Goal: Task Accomplishment & Management: Use online tool/utility

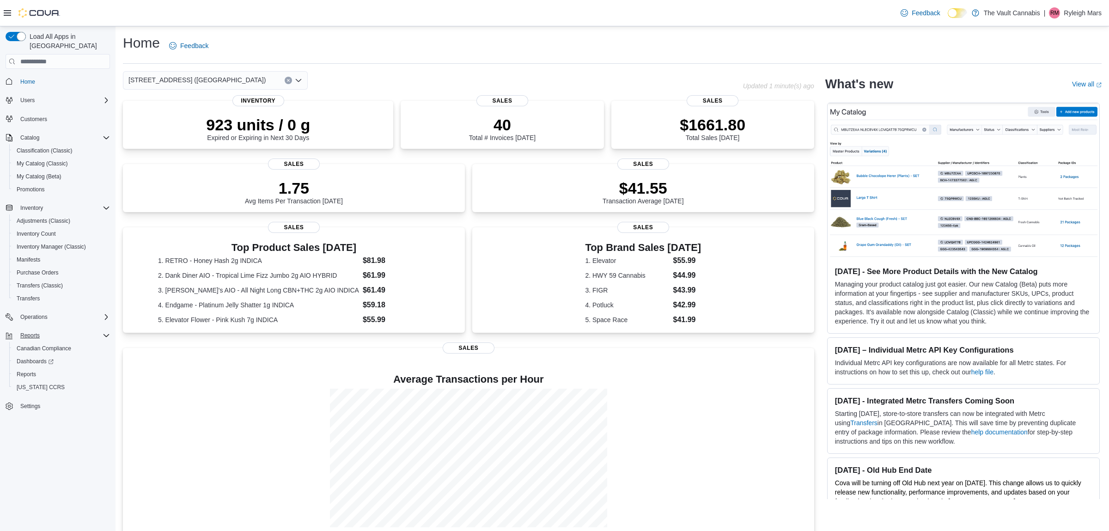
scroll to position [24, 0]
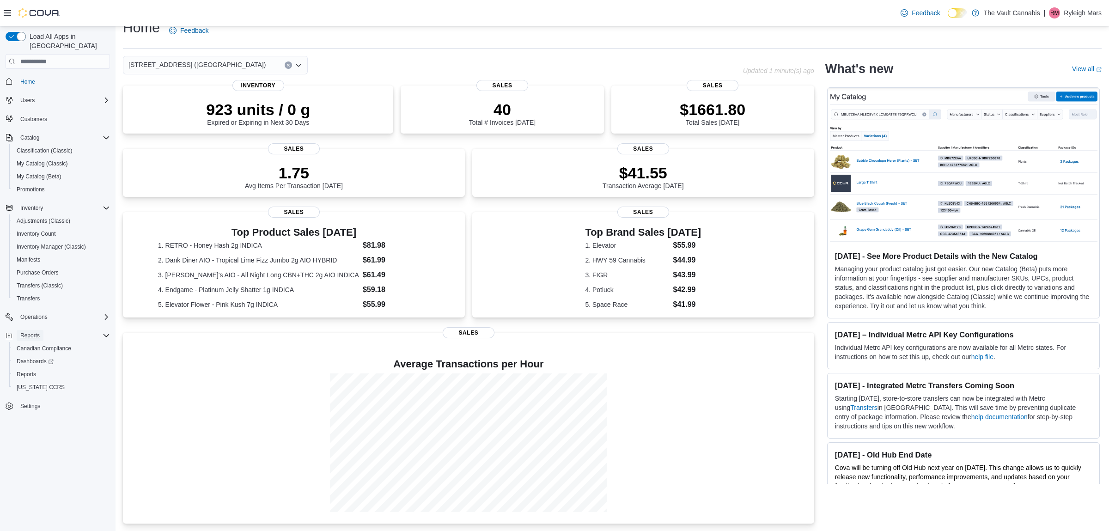
click at [36, 332] on span "Reports" at bounding box center [29, 335] width 19 height 7
click at [33, 371] on span "Reports" at bounding box center [26, 374] width 19 height 7
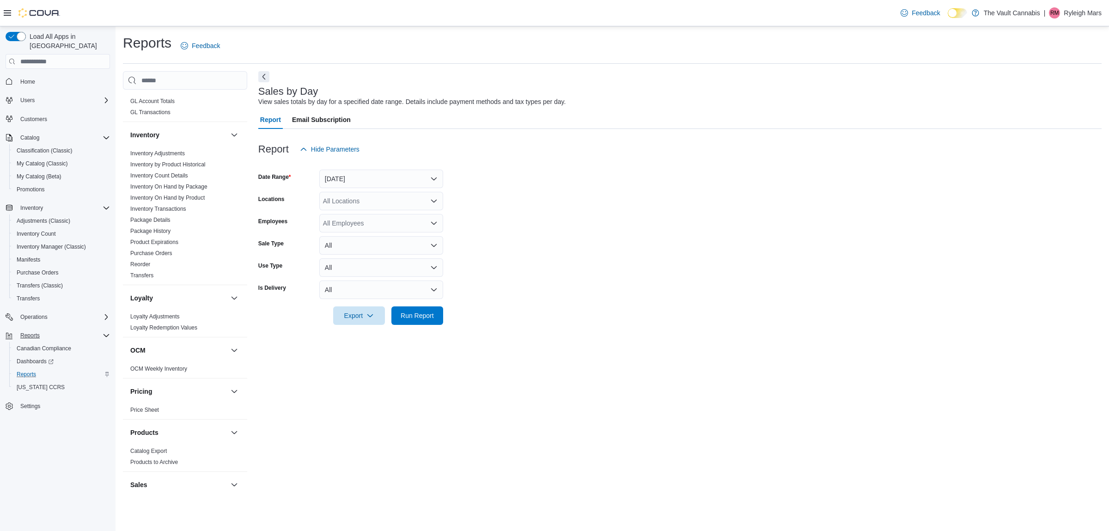
scroll to position [458, 0]
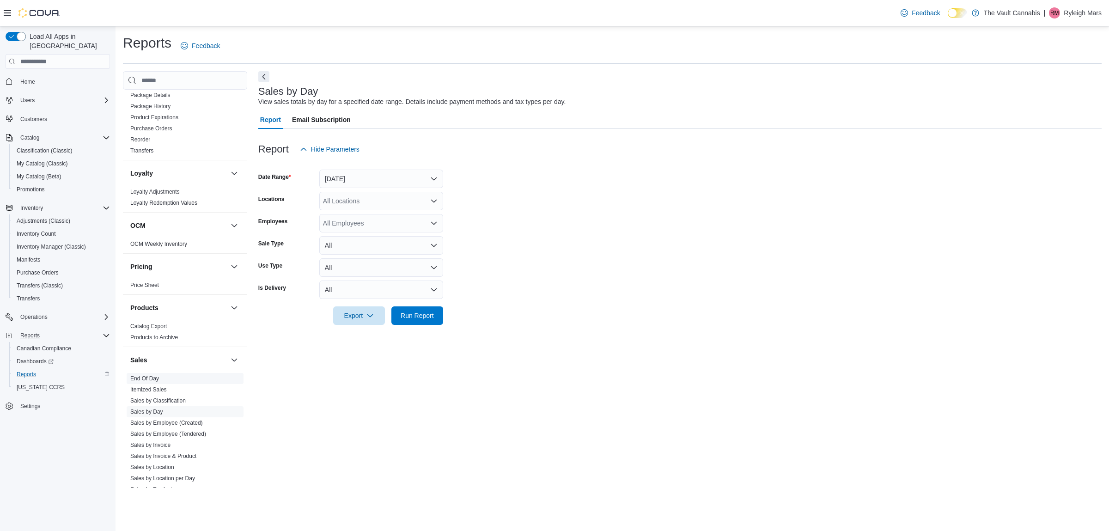
click at [145, 375] on link "End Of Day" at bounding box center [144, 378] width 29 height 6
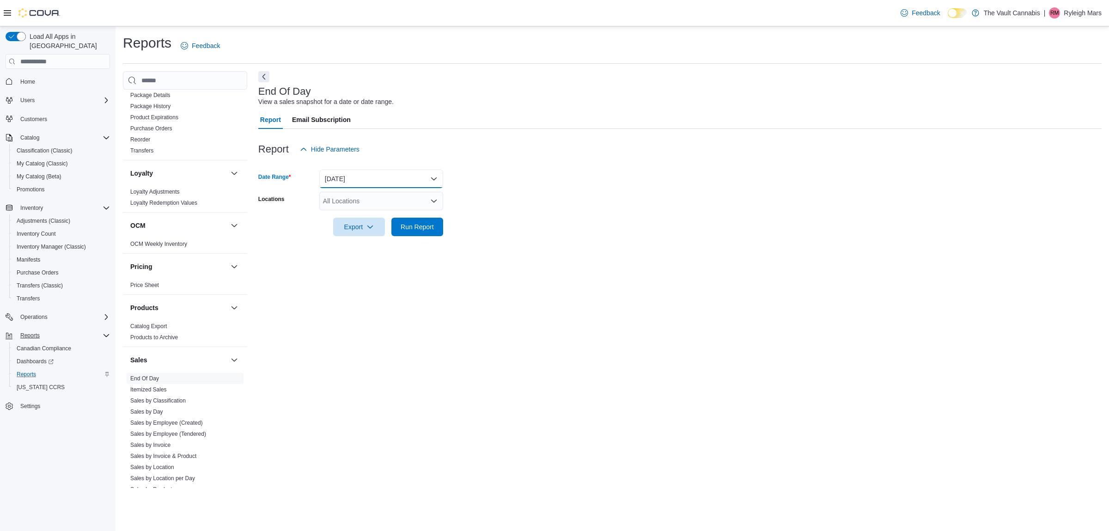
click at [434, 180] on button "[DATE]" at bounding box center [381, 179] width 124 height 18
click at [361, 178] on button "[DATE]" at bounding box center [381, 179] width 124 height 18
click at [435, 202] on icon "Open list of options" at bounding box center [434, 201] width 6 height 3
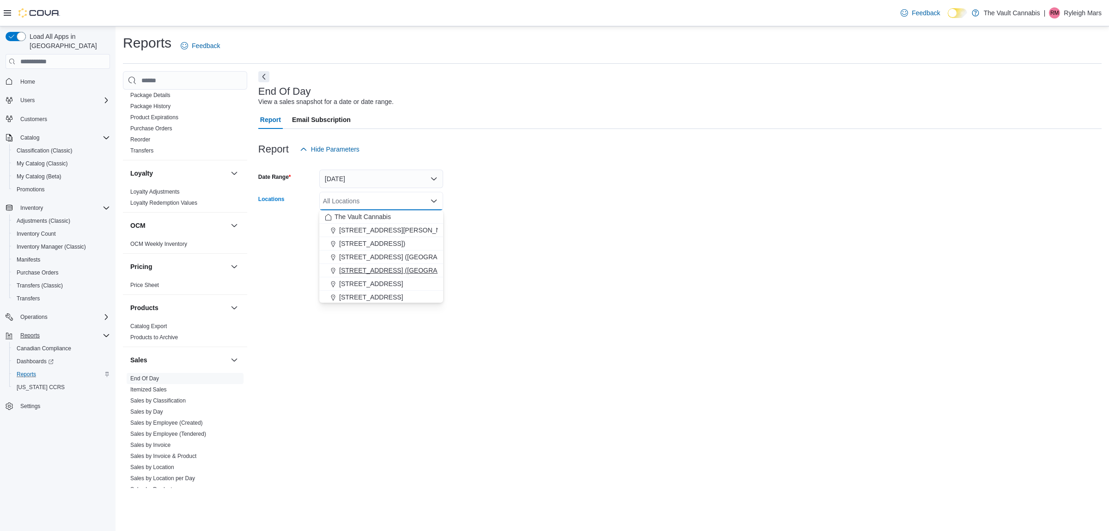
click at [383, 272] on span "[STREET_ADDRESS] ([GEOGRAPHIC_DATA])" at bounding box center [407, 270] width 137 height 9
click at [458, 210] on form "Date Range [DATE] Locations [STREET_ADDRESS] ([GEOGRAPHIC_DATA]) Combo box. Sel…" at bounding box center [679, 198] width 843 height 78
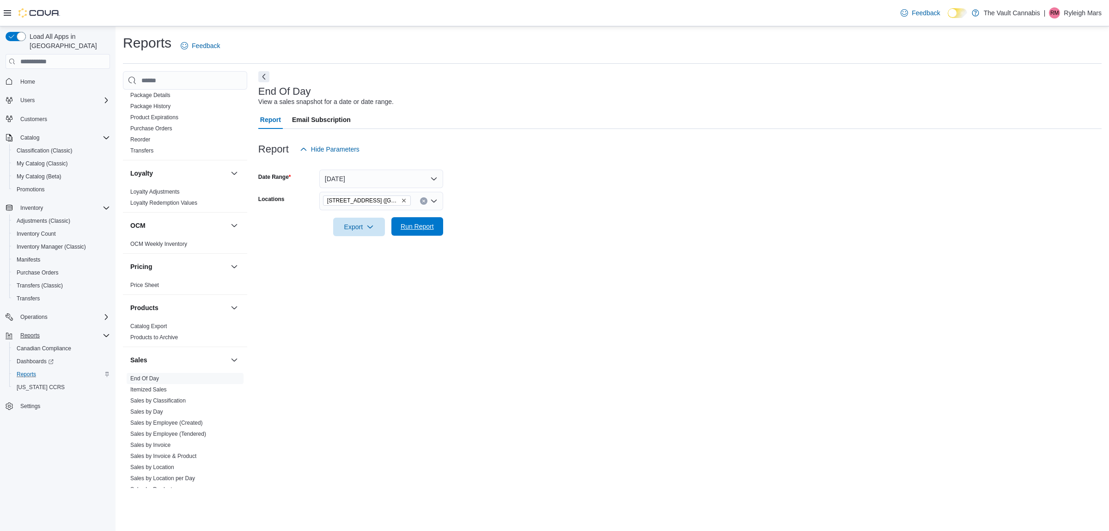
click at [400, 228] on span "Run Report" at bounding box center [417, 226] width 41 height 18
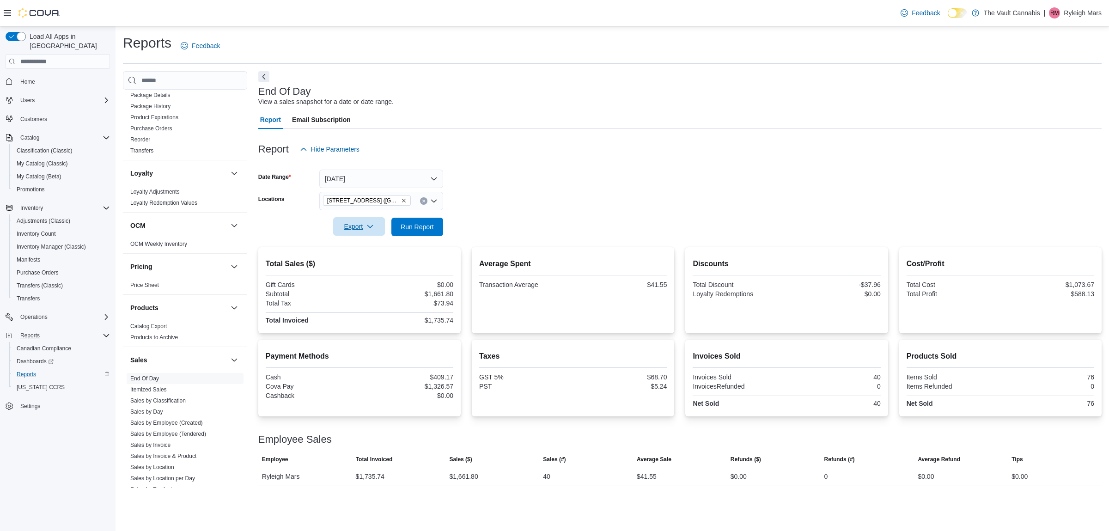
click at [346, 226] on span "Export" at bounding box center [359, 226] width 41 height 18
click at [365, 266] on span "Export to Pdf" at bounding box center [361, 263] width 42 height 7
